Goal: Check status: Check status

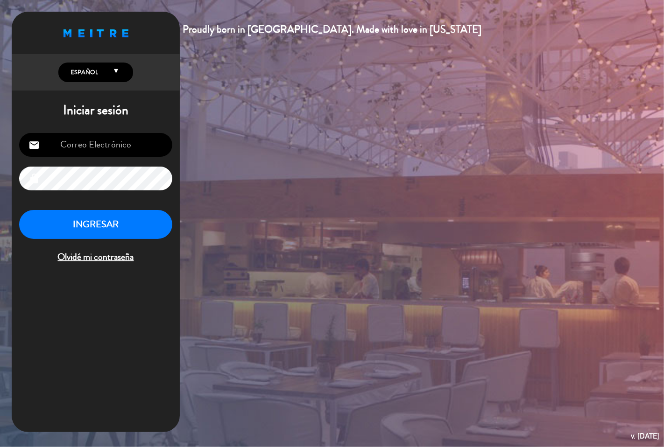
type input "[EMAIL_ADDRESS][DOMAIN_NAME]"
click at [132, 221] on button "INGRESAR" at bounding box center [95, 224] width 153 height 29
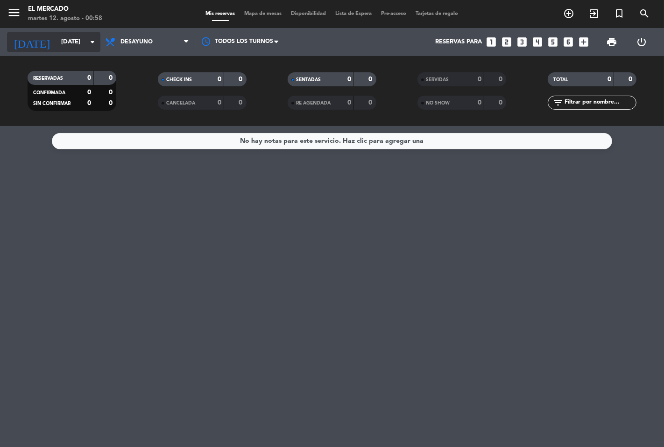
click at [66, 47] on input "[DATE]" at bounding box center [97, 42] width 81 height 17
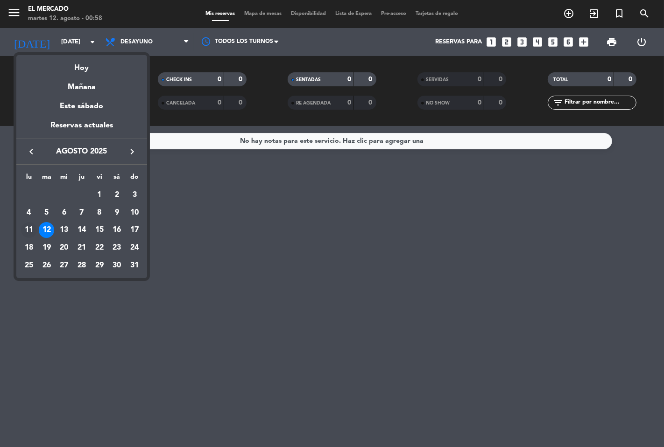
click at [33, 230] on div "11" at bounding box center [29, 230] width 16 height 16
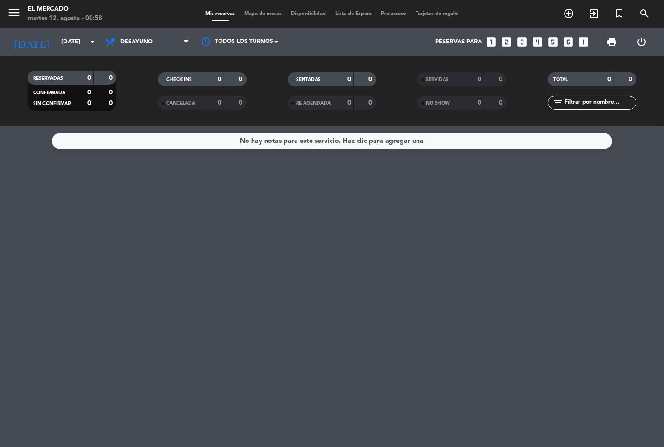
type input "lun. 11 ago."
click at [247, 17] on div "Mis reservas Mapa de mesas Disponibilidad Lista de Espera Pre-acceso Tarjetas d…" at bounding box center [332, 14] width 262 height 8
click at [248, 13] on span "Mapa de mesas" at bounding box center [263, 13] width 47 height 5
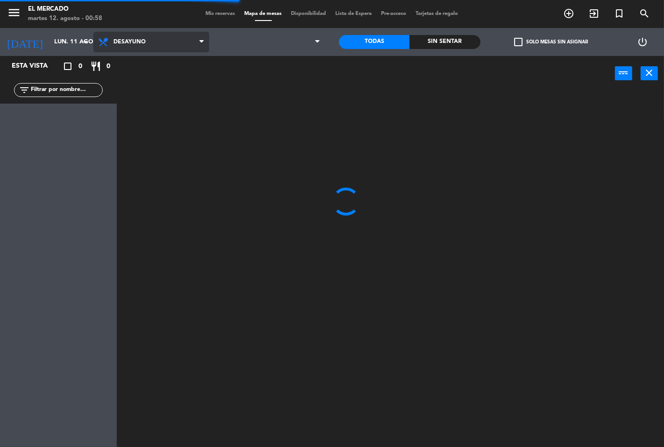
click at [118, 39] on span "Desayuno" at bounding box center [129, 42] width 32 height 7
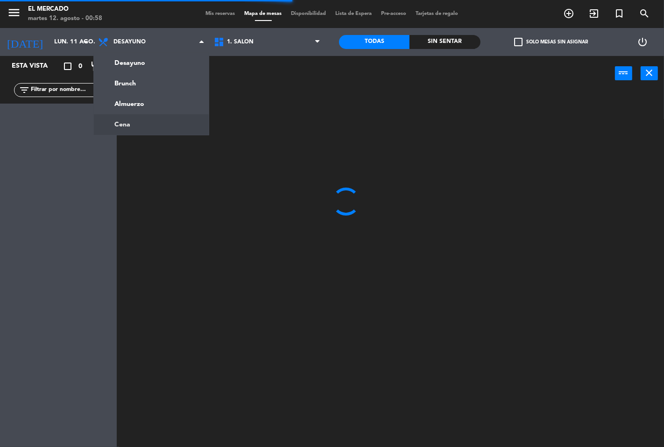
click at [140, 116] on ng-component "menu El Mercado [DATE] 12. agosto - 00:58 Mis reservas Mapa de mesas Disponibil…" at bounding box center [332, 223] width 664 height 447
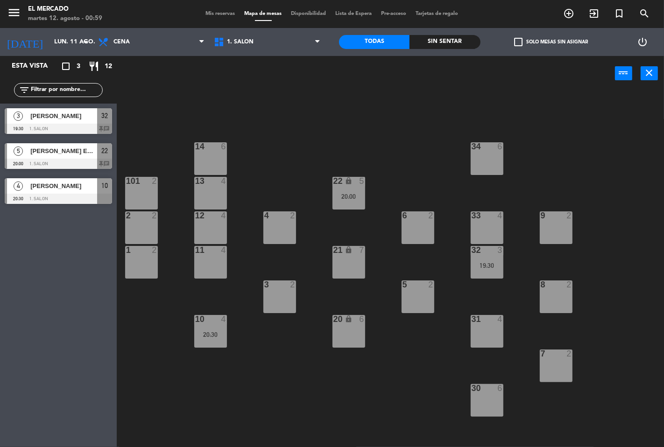
click at [217, 12] on span "Mis reservas" at bounding box center [220, 13] width 39 height 5
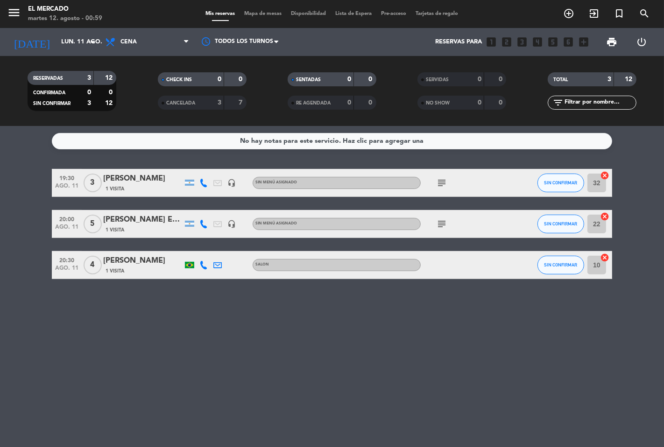
click at [434, 264] on div at bounding box center [463, 265] width 84 height 28
drag, startPoint x: 102, startPoint y: 258, endPoint x: 173, endPoint y: 262, distance: 71.5
click at [173, 262] on div "20:30 [DATE] 4 [PERSON_NAME] 1 Visita SALON SIN CONFIRMAR 10 cancel" at bounding box center [332, 265] width 560 height 28
click at [441, 179] on icon "subject" at bounding box center [441, 182] width 11 height 11
click at [203, 183] on icon at bounding box center [203, 183] width 8 height 8
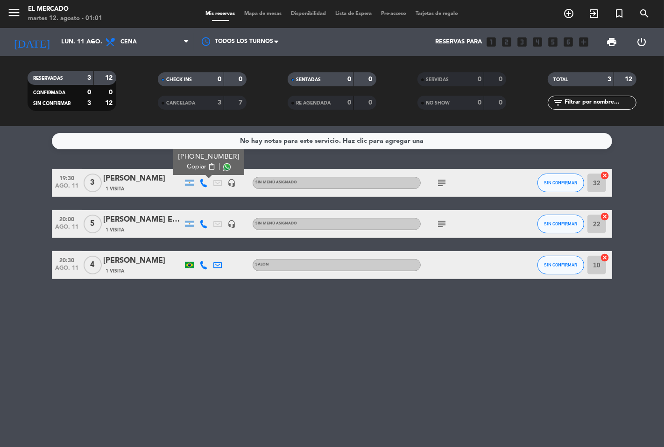
click at [199, 225] on icon at bounding box center [203, 224] width 8 height 8
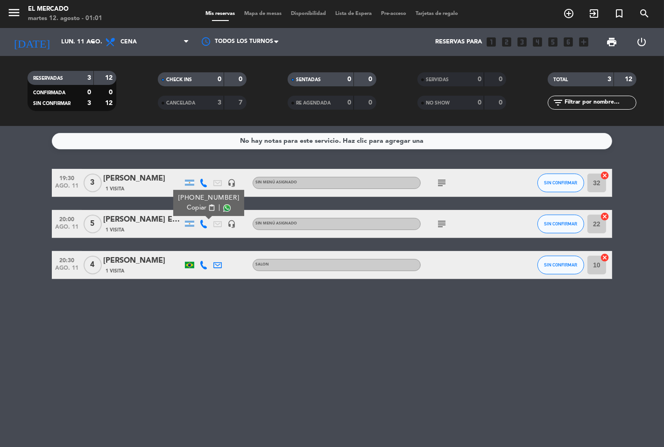
drag, startPoint x: 265, startPoint y: 346, endPoint x: 227, endPoint y: 315, distance: 48.7
click at [265, 346] on div "No hay notas para este servicio. Haz clic para agregar una 19:30 [DATE] 3 [PERS…" at bounding box center [332, 286] width 664 height 321
click at [205, 264] on icon at bounding box center [203, 265] width 8 height 8
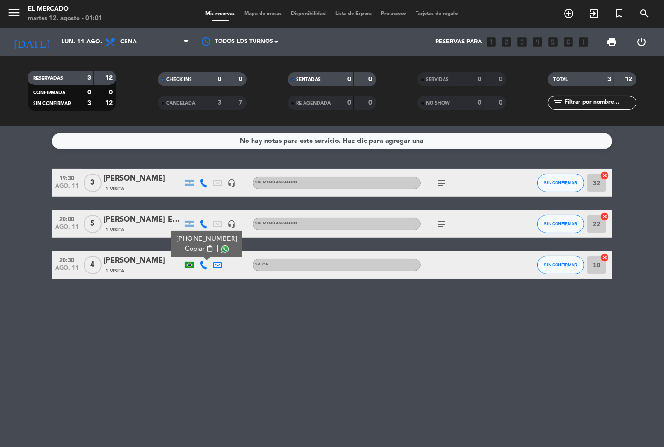
click at [208, 306] on div "No hay notas para este servicio. Haz clic para agregar una 19:30 [DATE] 3 [PERS…" at bounding box center [332, 286] width 664 height 321
click at [198, 179] on div at bounding box center [204, 183] width 14 height 28
click at [203, 184] on icon at bounding box center [203, 183] width 8 height 8
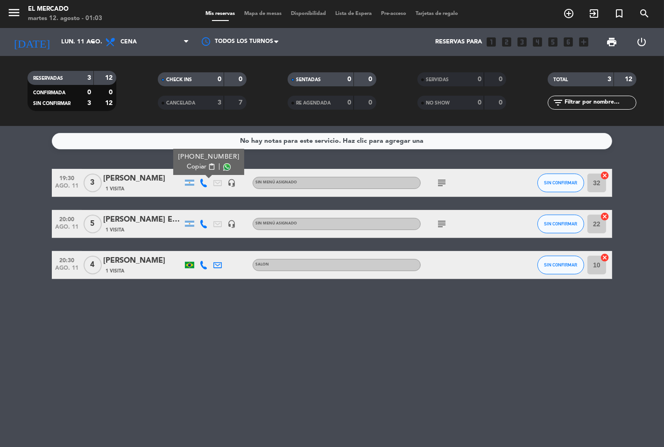
click at [187, 167] on span "Copiar" at bounding box center [197, 167] width 20 height 10
click at [200, 221] on icon at bounding box center [203, 224] width 8 height 8
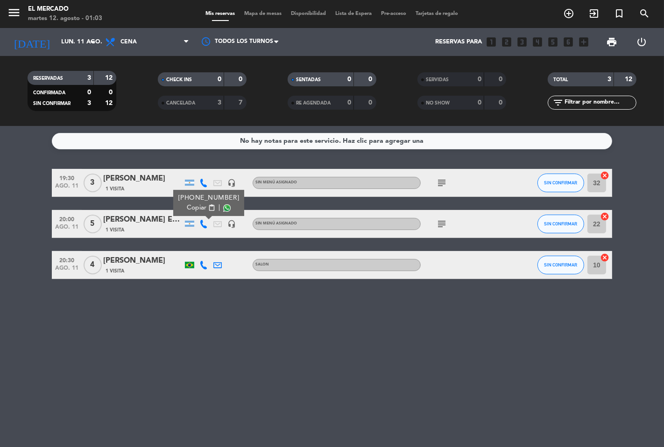
click at [193, 206] on span "Copiar" at bounding box center [197, 208] width 20 height 10
click at [199, 267] on icon at bounding box center [203, 265] width 8 height 8
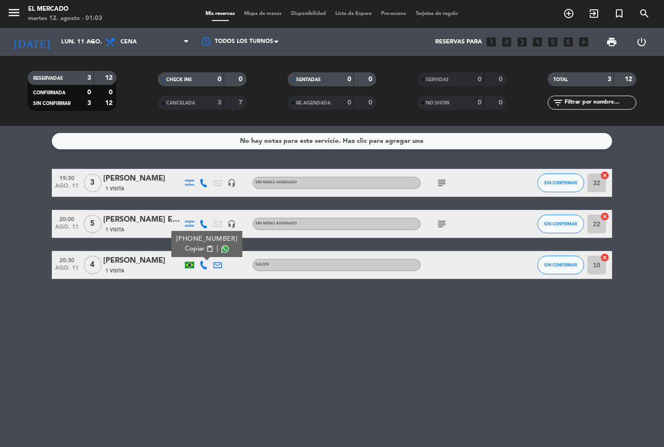
click at [190, 251] on span "Copiar" at bounding box center [195, 249] width 20 height 10
